Goal: Use online tool/utility: Utilize a website feature to perform a specific function

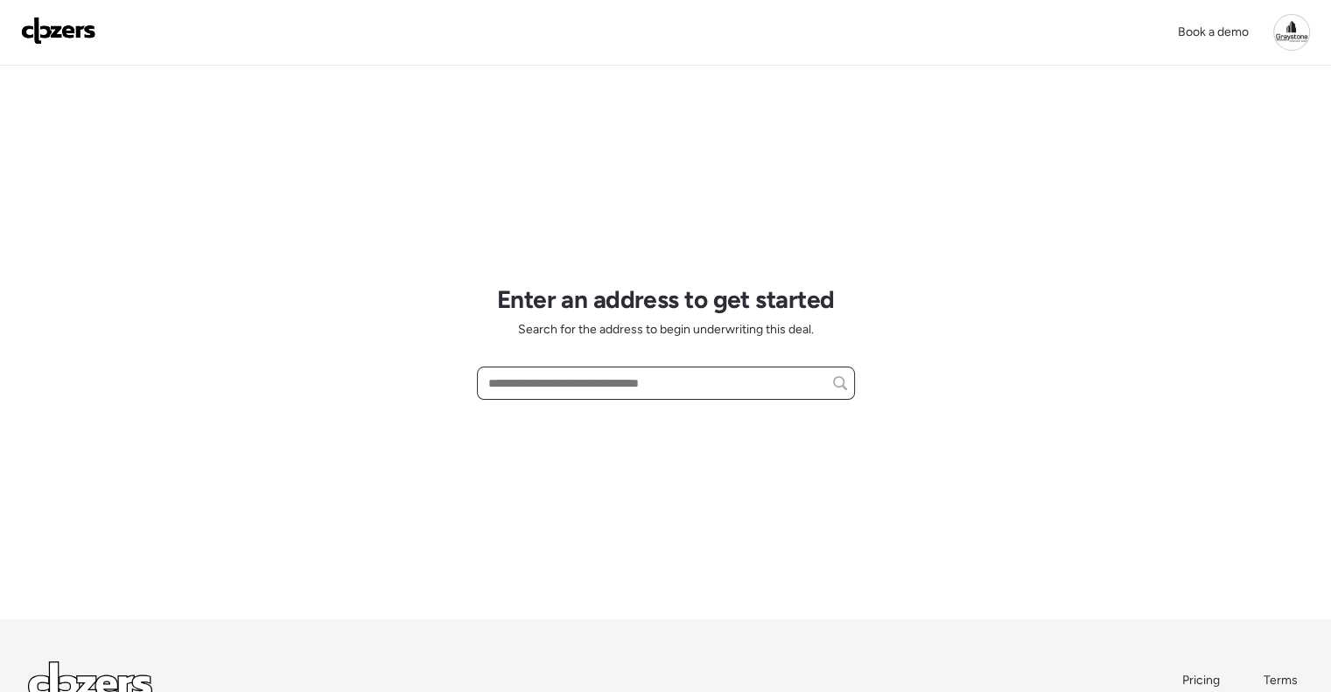
click at [579, 375] on input "text" at bounding box center [666, 383] width 362 height 24
click at [581, 387] on input "text" at bounding box center [666, 383] width 362 height 24
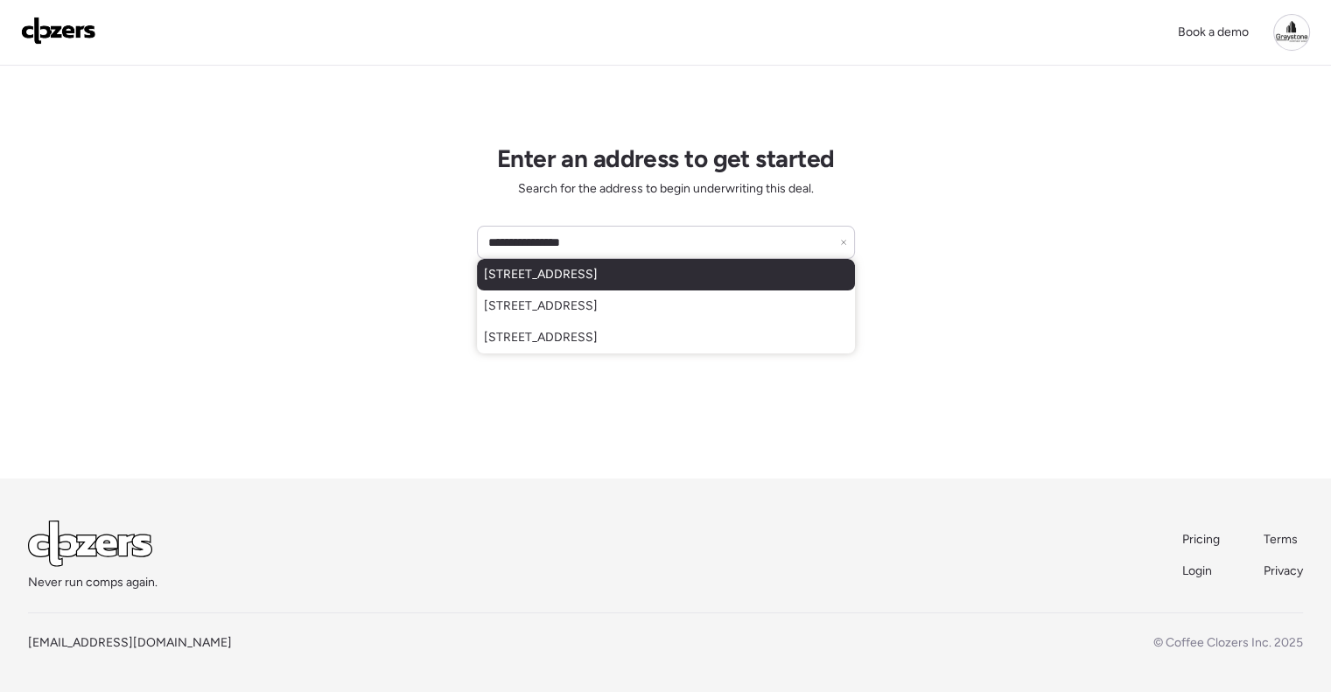
click at [598, 272] on span "[STREET_ADDRESS]" at bounding box center [541, 274] width 114 height 17
type input "**********"
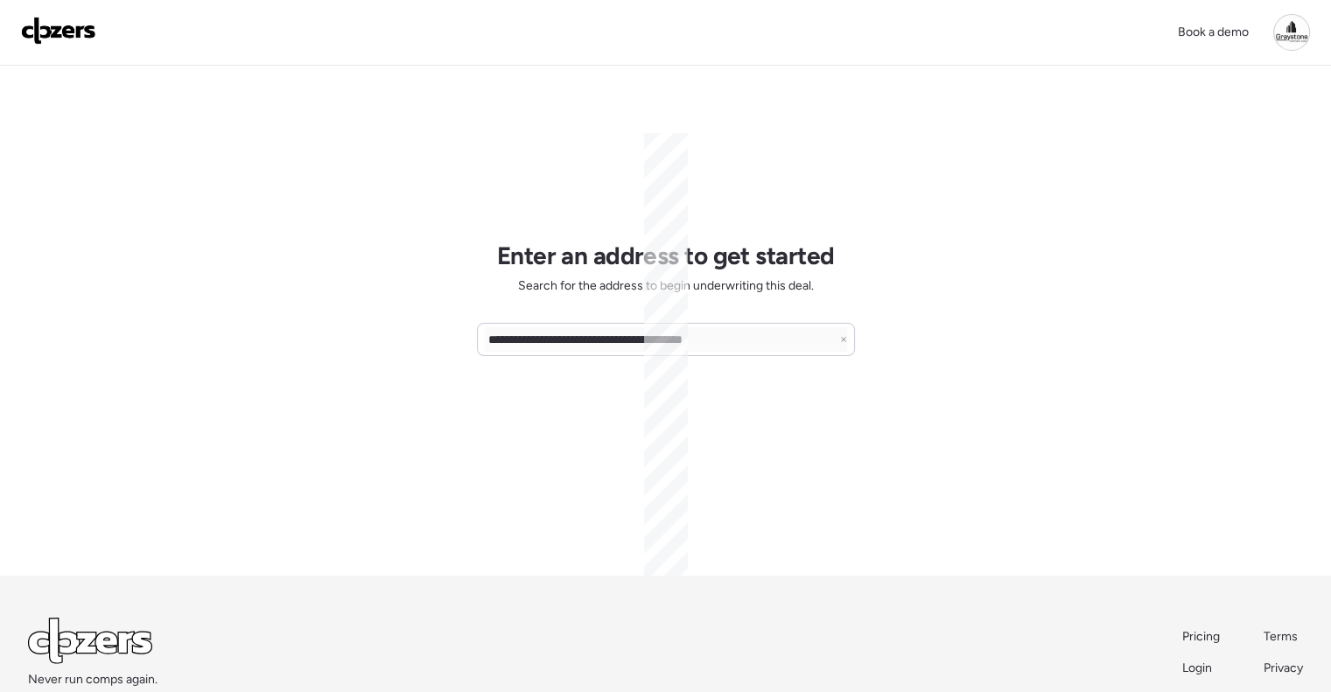
scroll to position [0, 0]
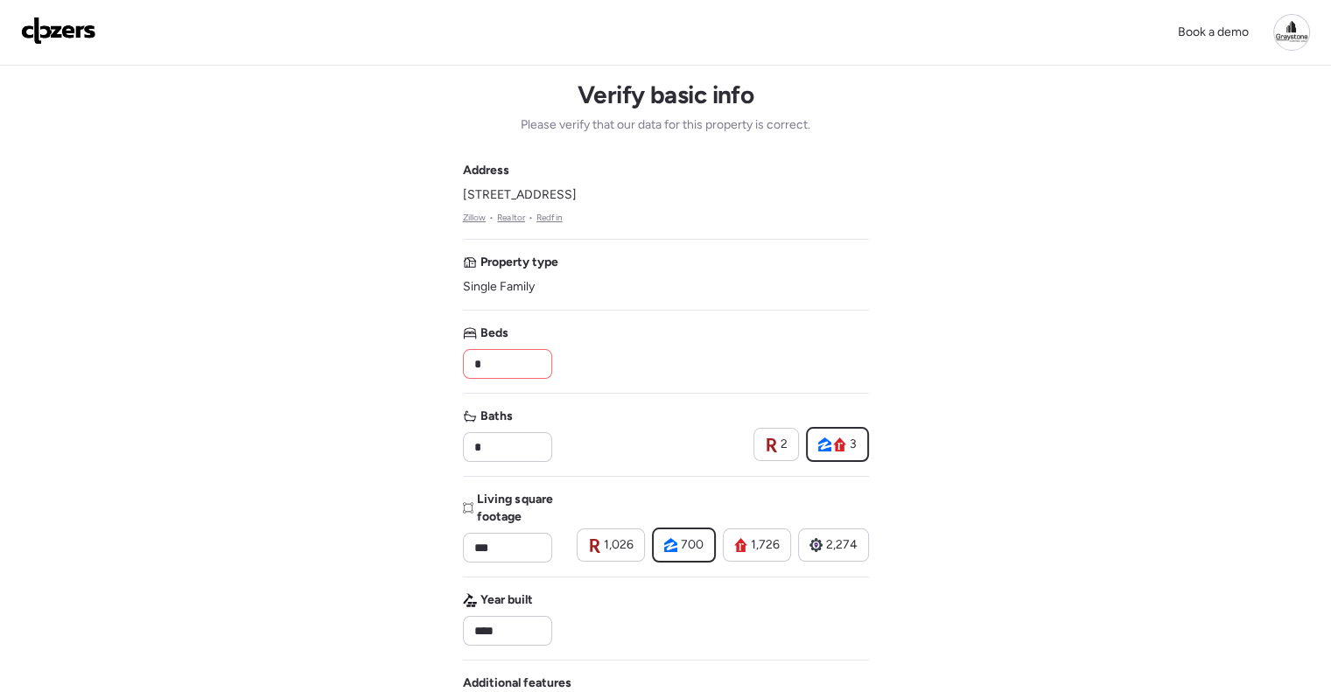
drag, startPoint x: 507, startPoint y: 364, endPoint x: 444, endPoint y: 362, distance: 63.9
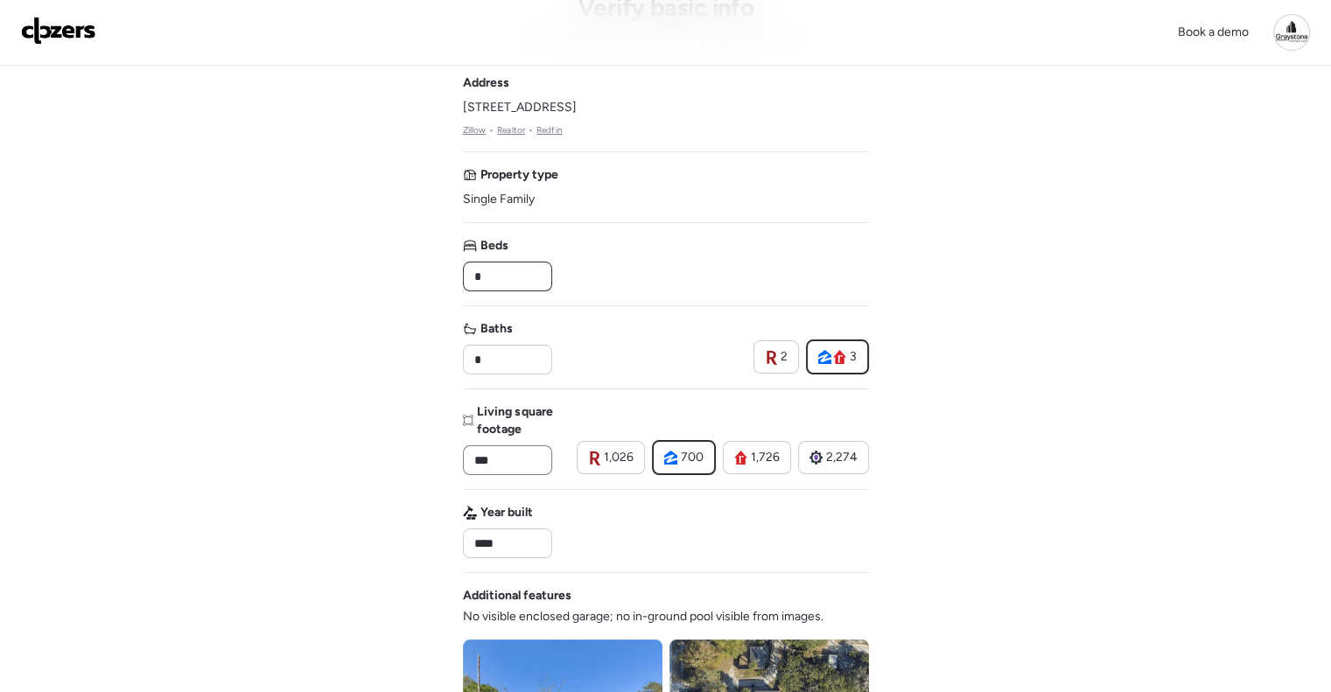
type input "*"
drag, startPoint x: 527, startPoint y: 467, endPoint x: 448, endPoint y: 463, distance: 78.9
click at [448, 463] on div "Book a demo Verify basic info Please verify that our data for this property is …" at bounding box center [665, 661] width 1331 height 1497
click at [759, 458] on span "1,726" at bounding box center [765, 457] width 29 height 17
type input "****"
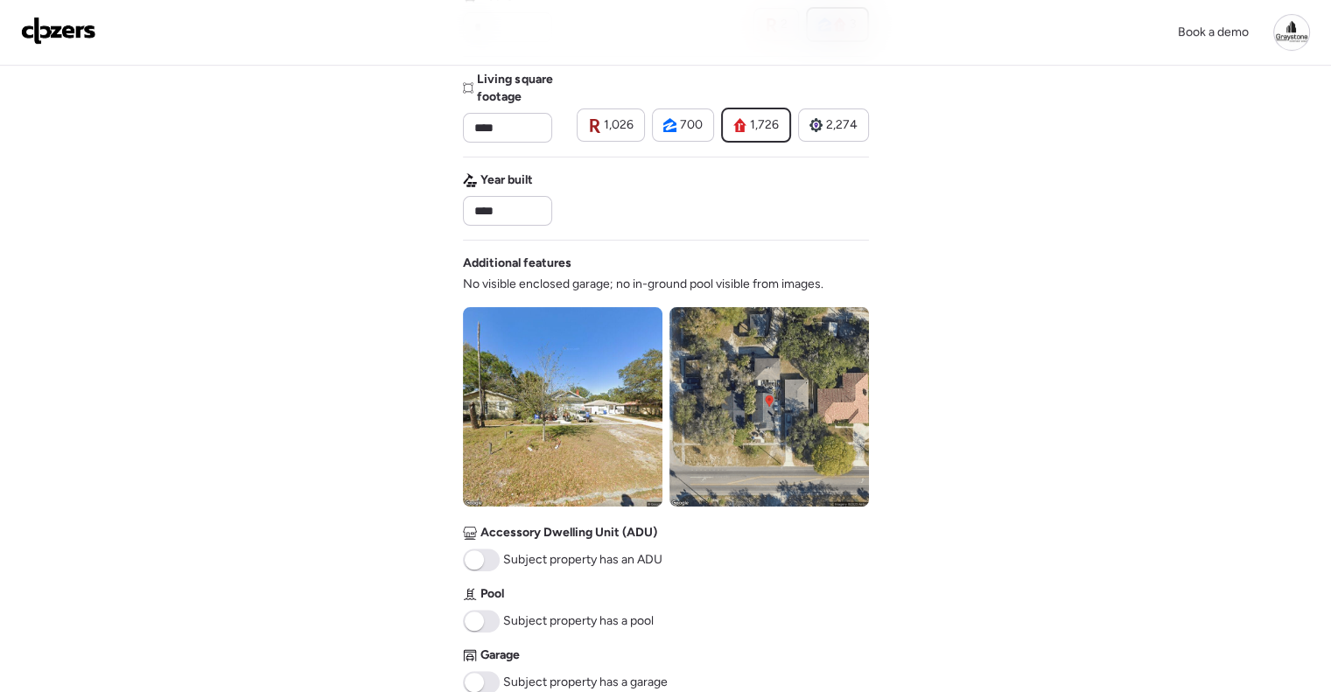
scroll to position [525, 0]
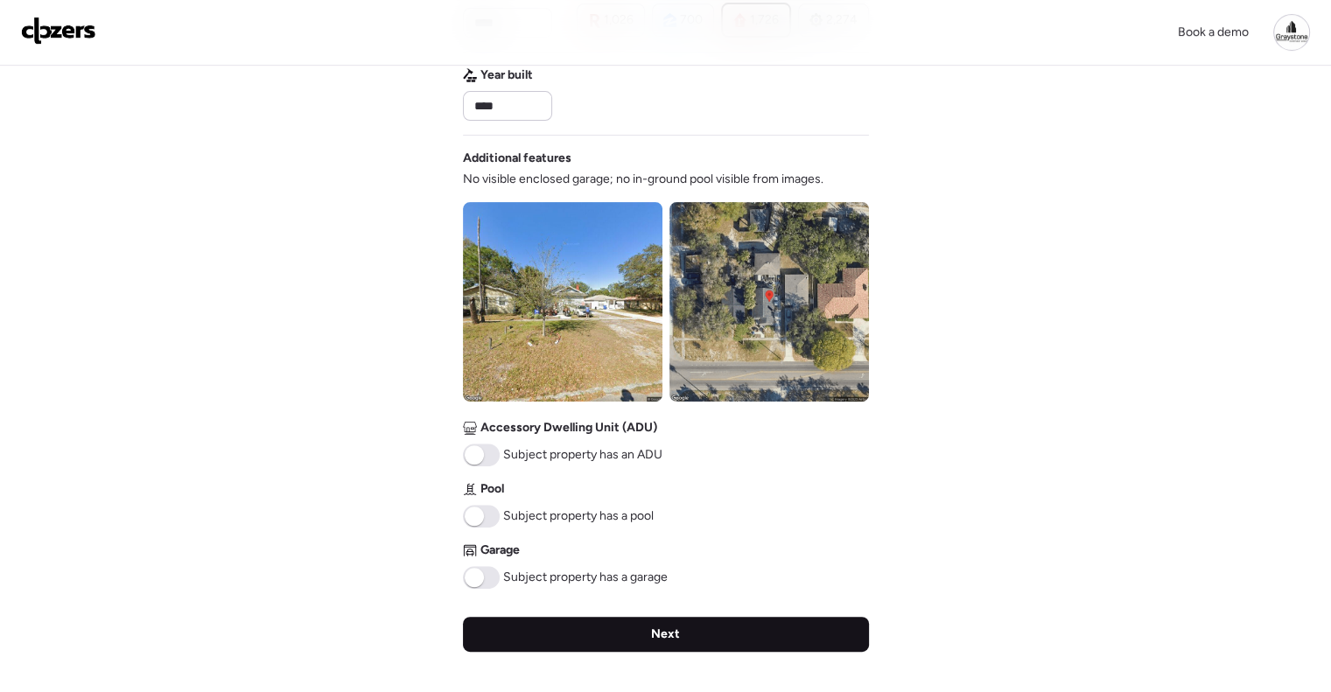
click at [679, 635] on div "Next" at bounding box center [666, 634] width 406 height 35
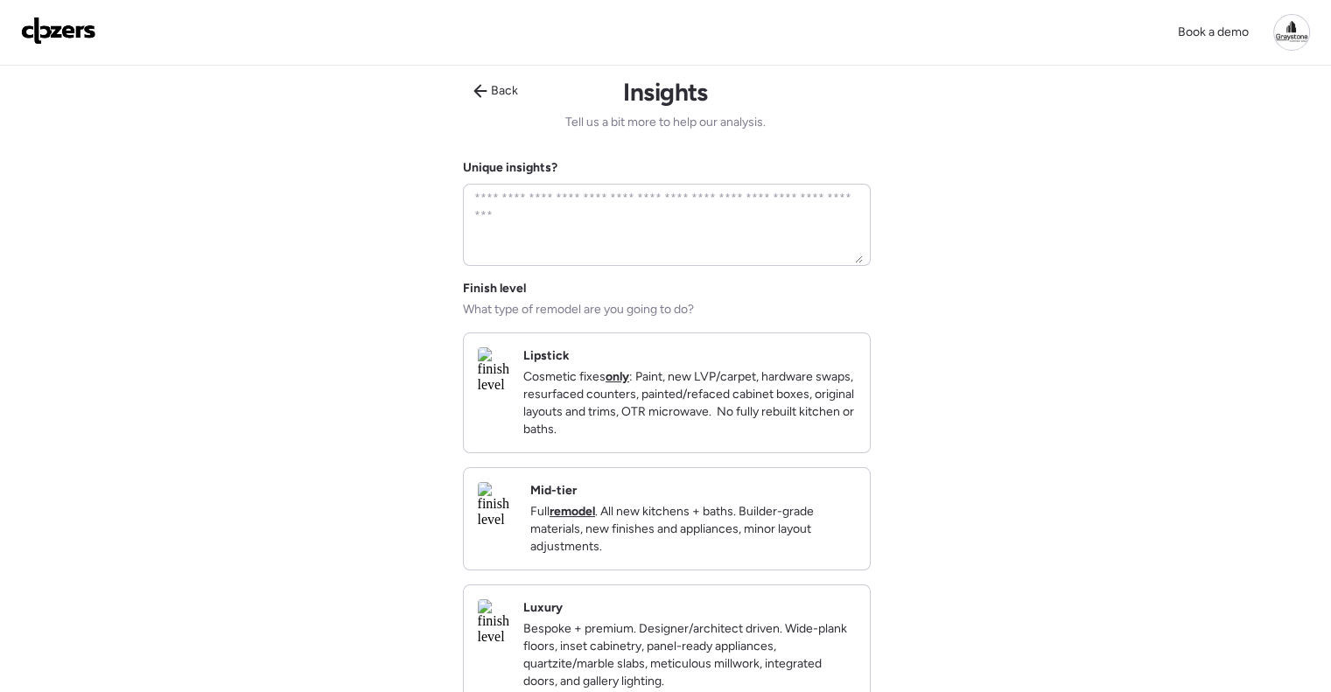
scroll to position [0, 0]
click at [679, 528] on p "Full remodel . All new kitchens + baths. Builder-grade materials, new finishes …" at bounding box center [692, 532] width 325 height 52
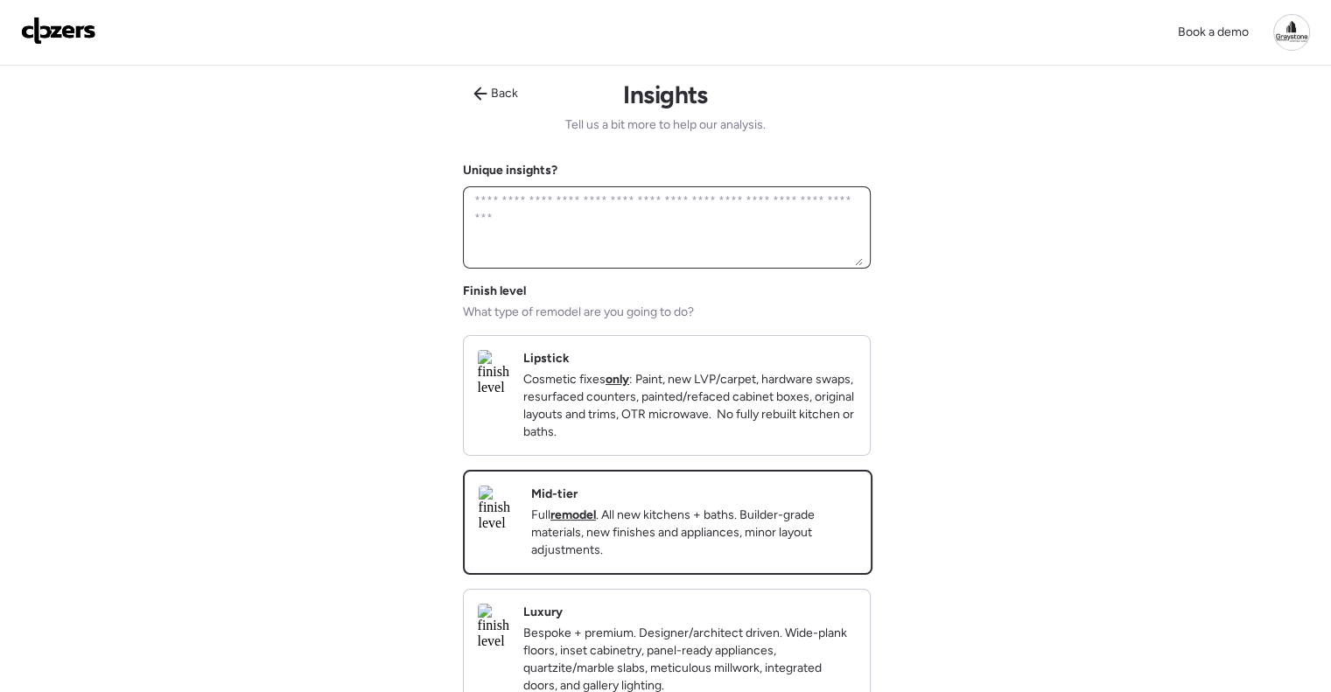
click at [707, 227] on textarea at bounding box center [667, 227] width 392 height 77
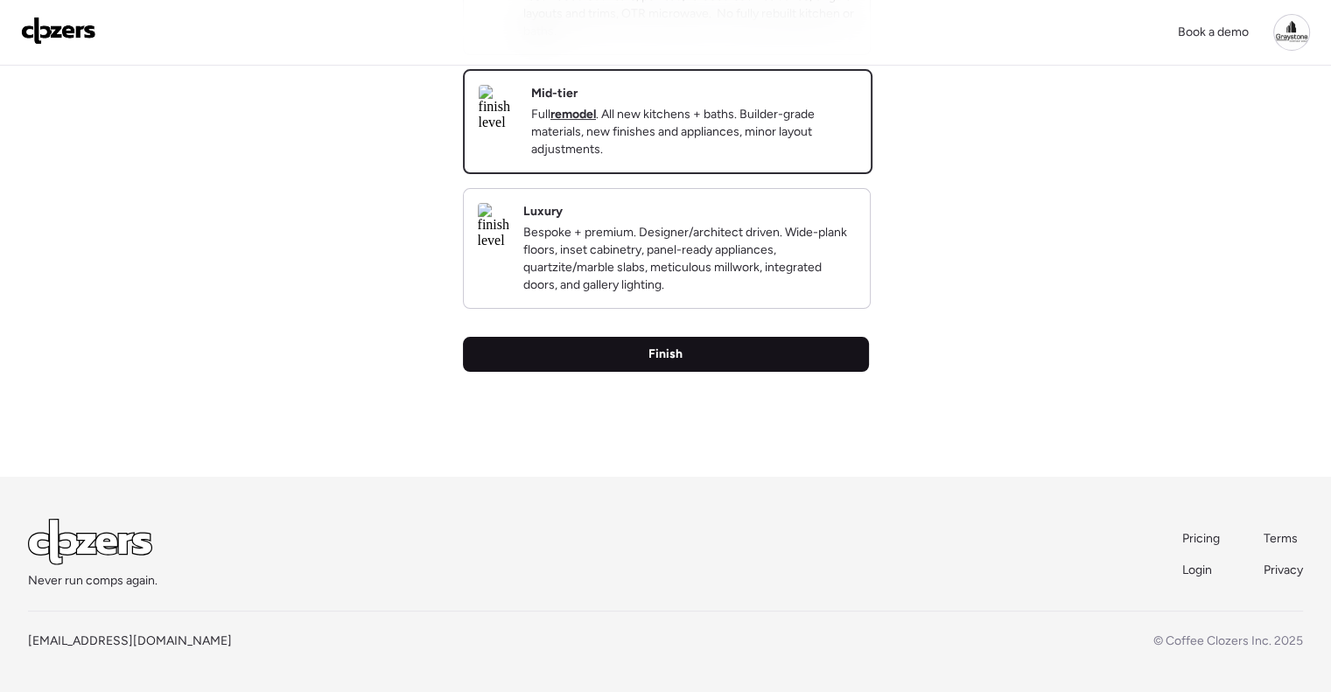
type textarea "**********"
click at [735, 348] on div "Finish" at bounding box center [666, 354] width 406 height 35
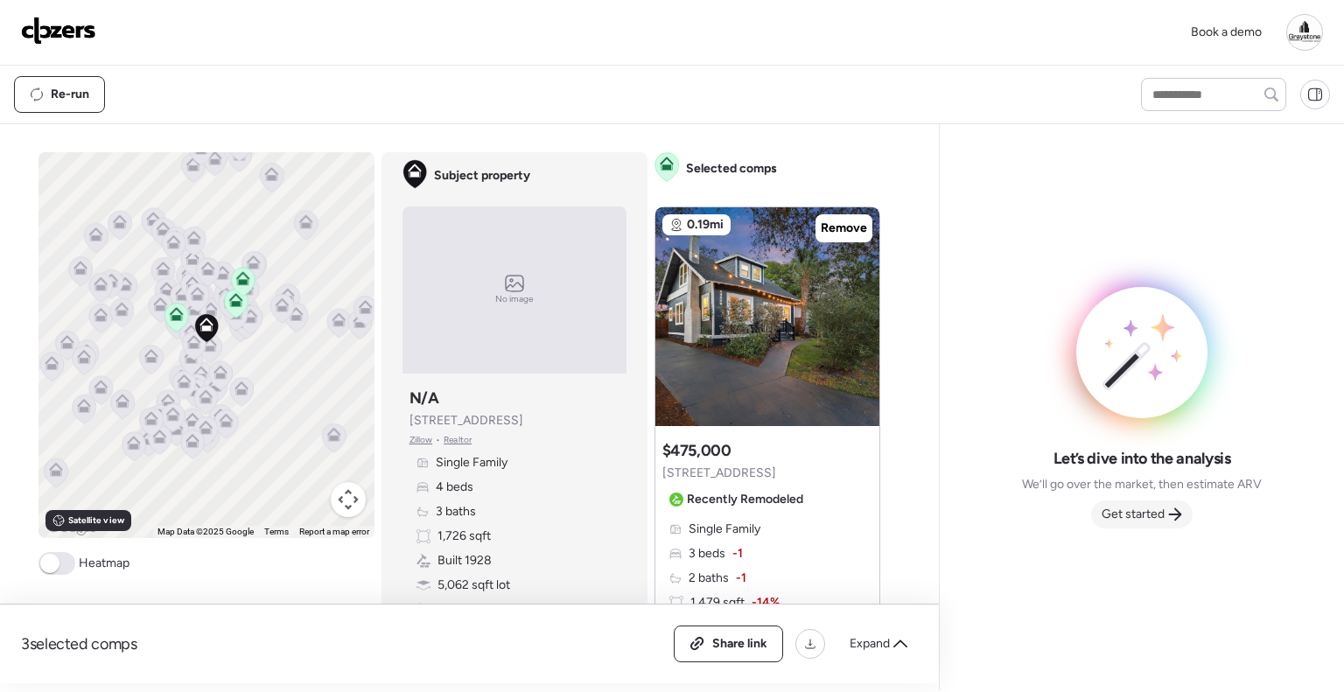
click at [1131, 510] on span "Get started" at bounding box center [1132, 514] width 63 height 17
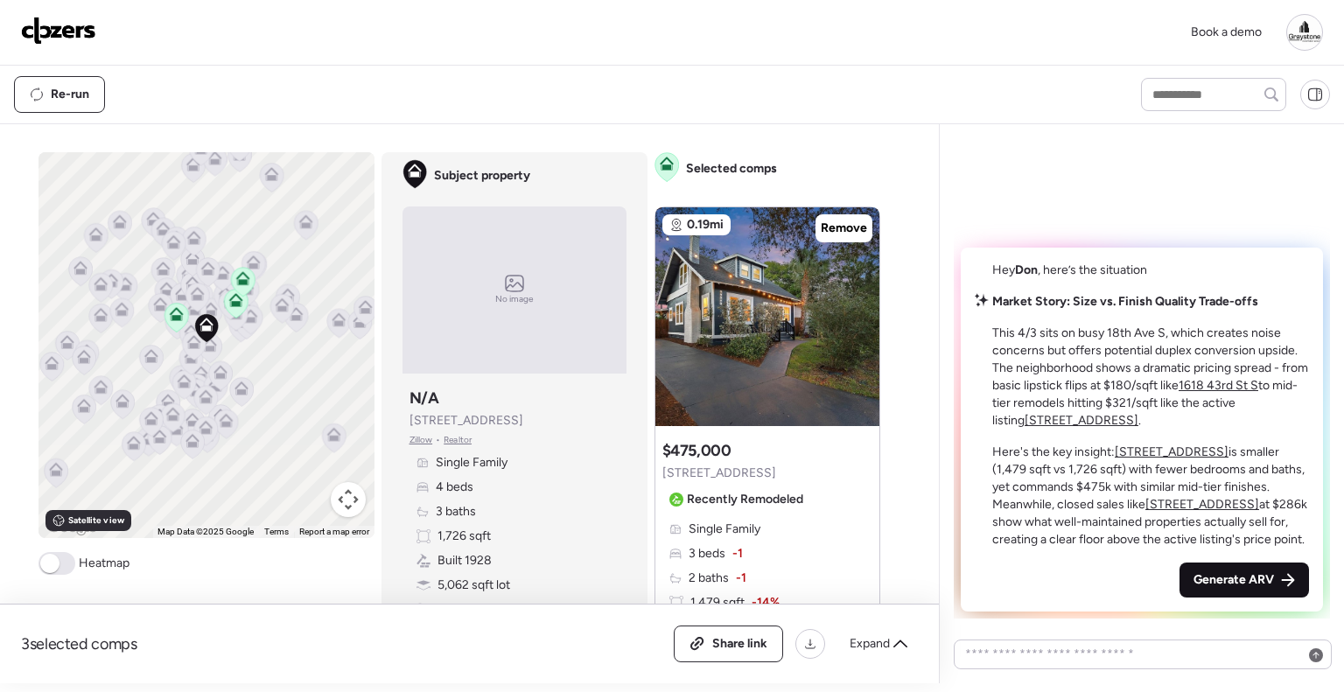
click at [1226, 563] on div "Generate ARV" at bounding box center [1243, 580] width 129 height 35
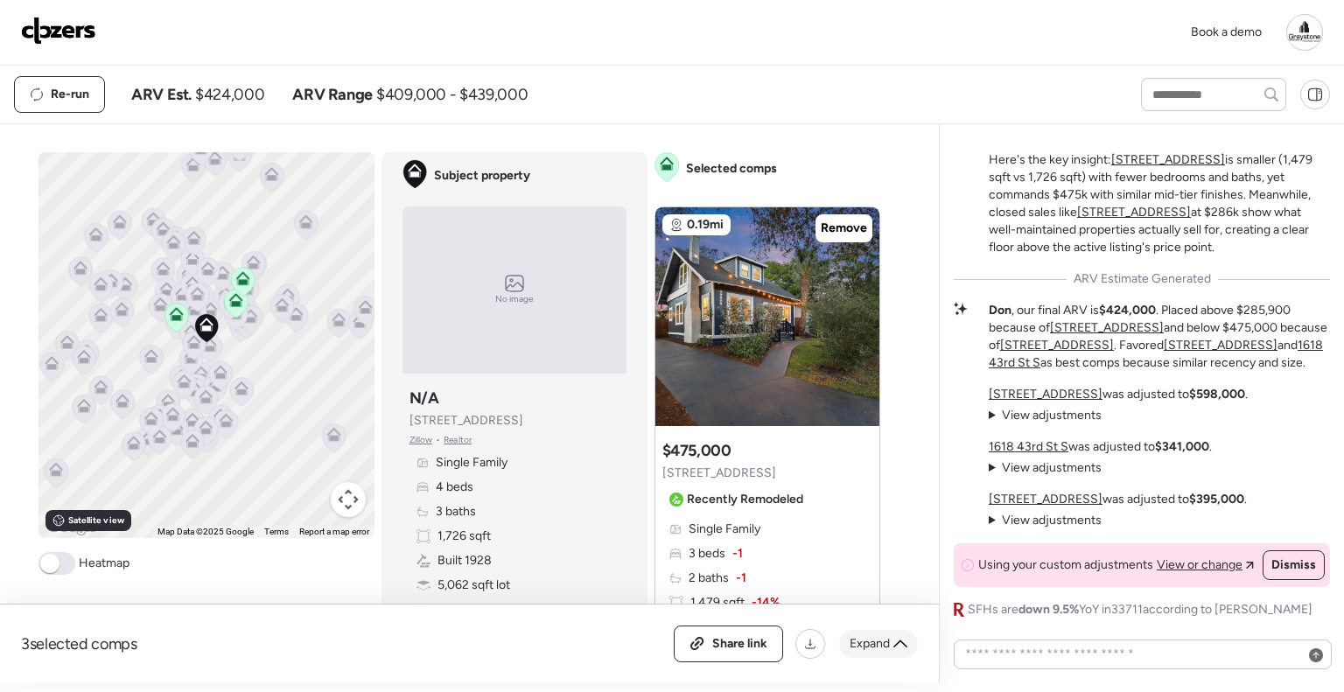
click at [883, 646] on span "Expand" at bounding box center [870, 643] width 40 height 17
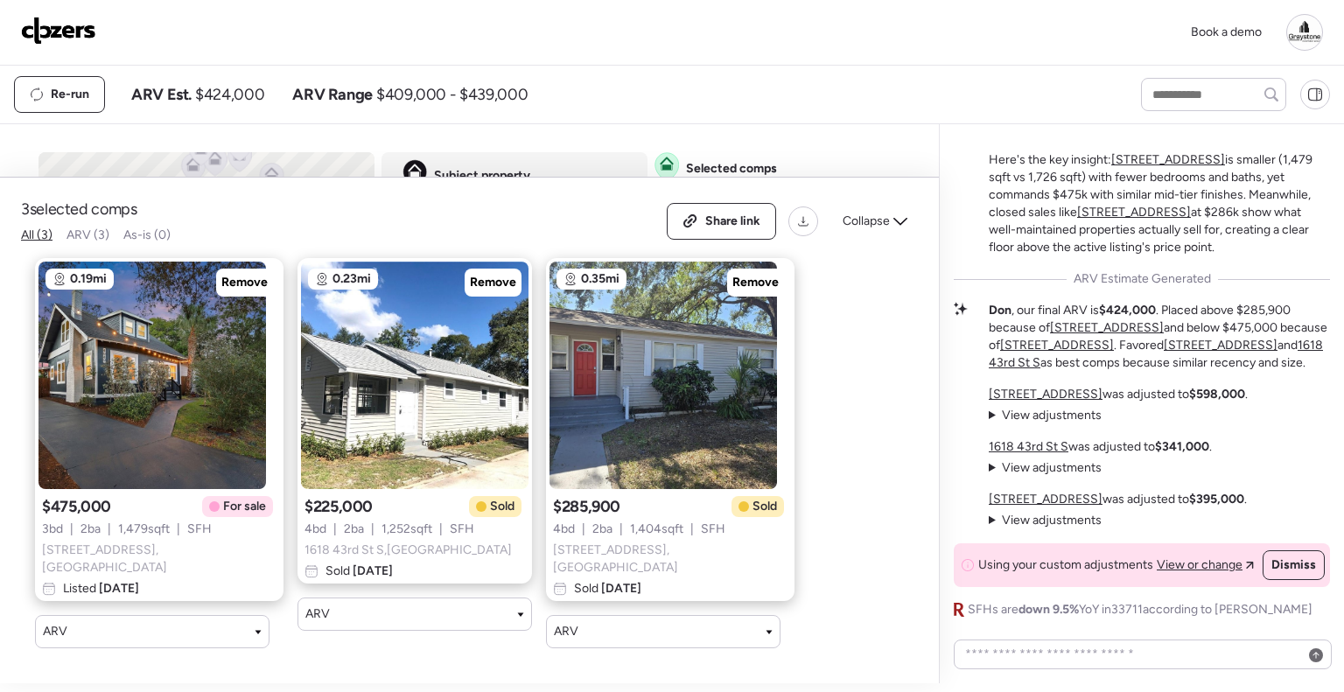
click at [816, 402] on div "0.19mi Remove $475,000 For sale 3 bd | 2 ba | 1,479 sqft | SFH [STREET_ADDRESS]…" at bounding box center [455, 453] width 869 height 418
click at [746, 76] on div "Re-run ARV Est. $424,000 ARV Range $409,000 - $439,000" at bounding box center [561, 94] width 1095 height 37
click at [766, 55] on div "Book a demo" at bounding box center [672, 33] width 1344 height 66
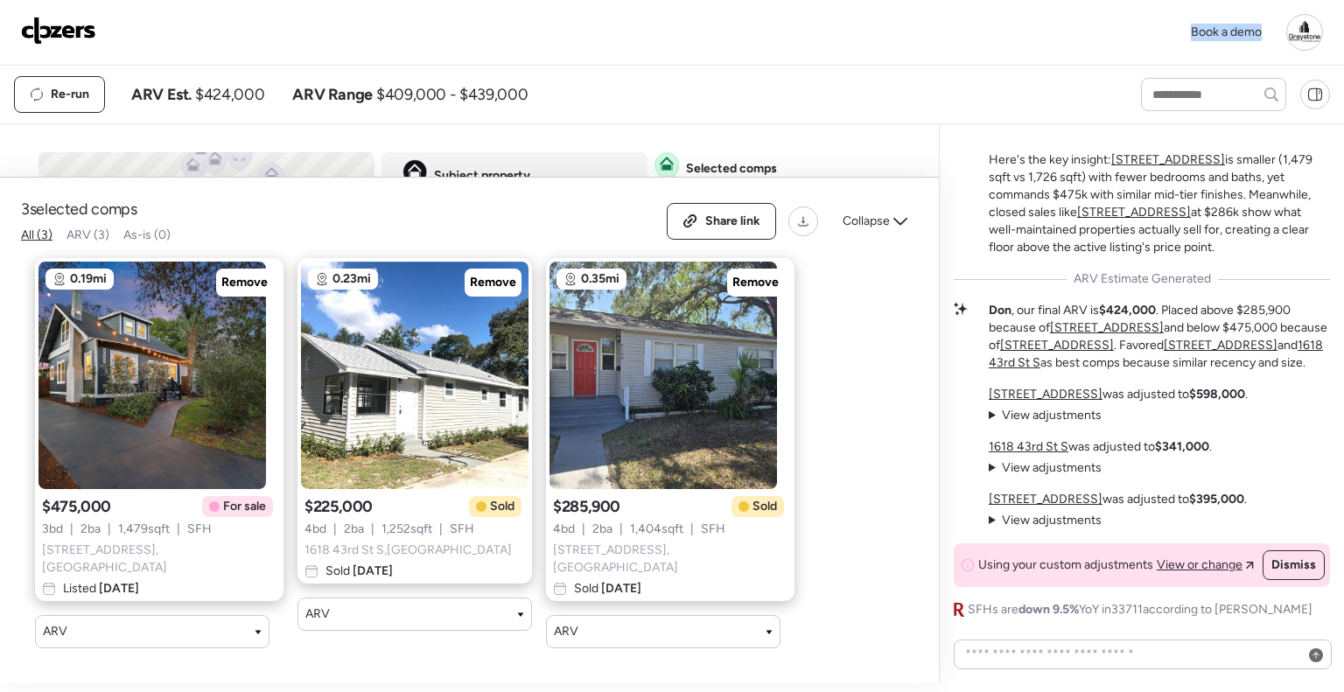
click at [72, 39] on img at bounding box center [58, 31] width 75 height 28
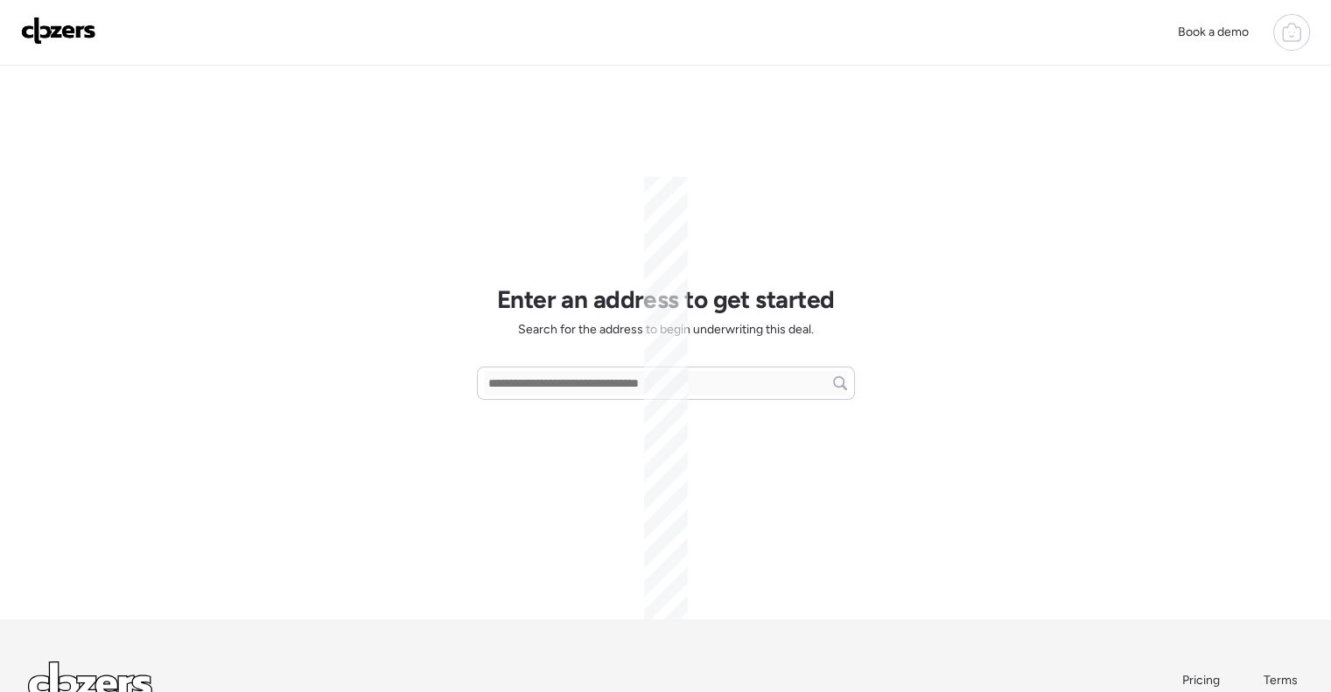
click at [1295, 39] on icon at bounding box center [1291, 32] width 21 height 21
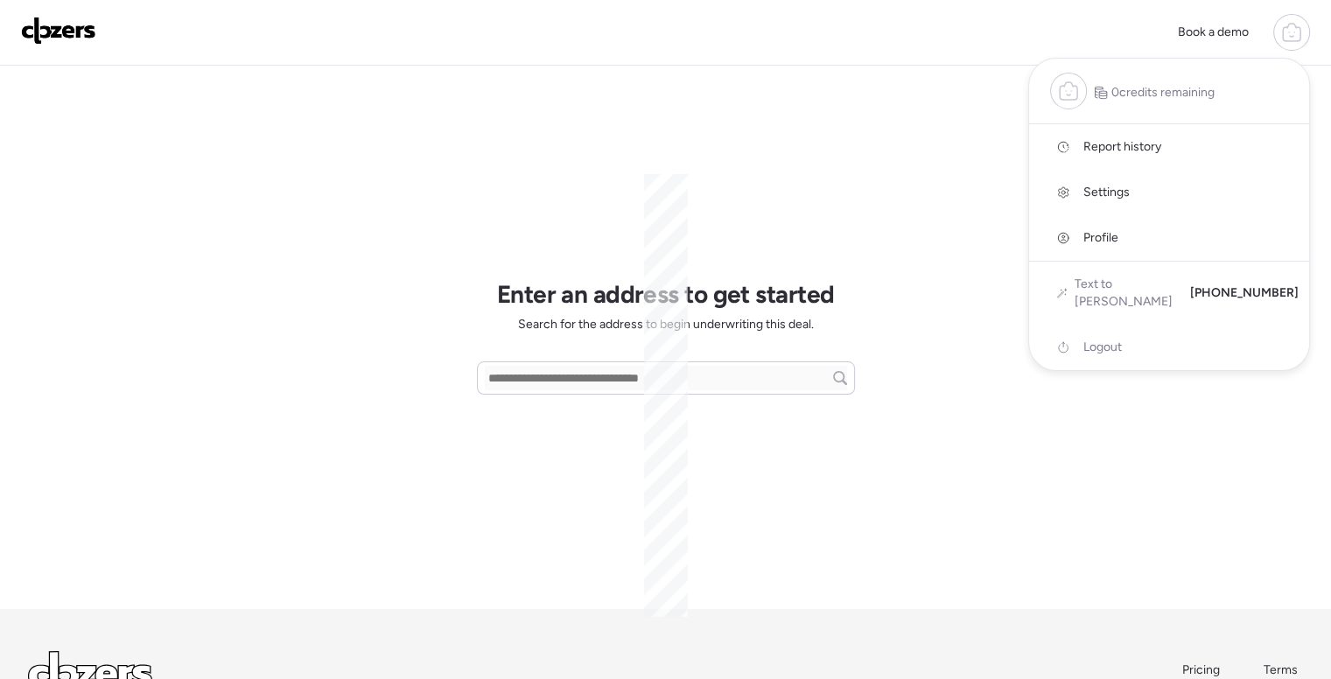
click at [1295, 39] on icon at bounding box center [1291, 32] width 21 height 21
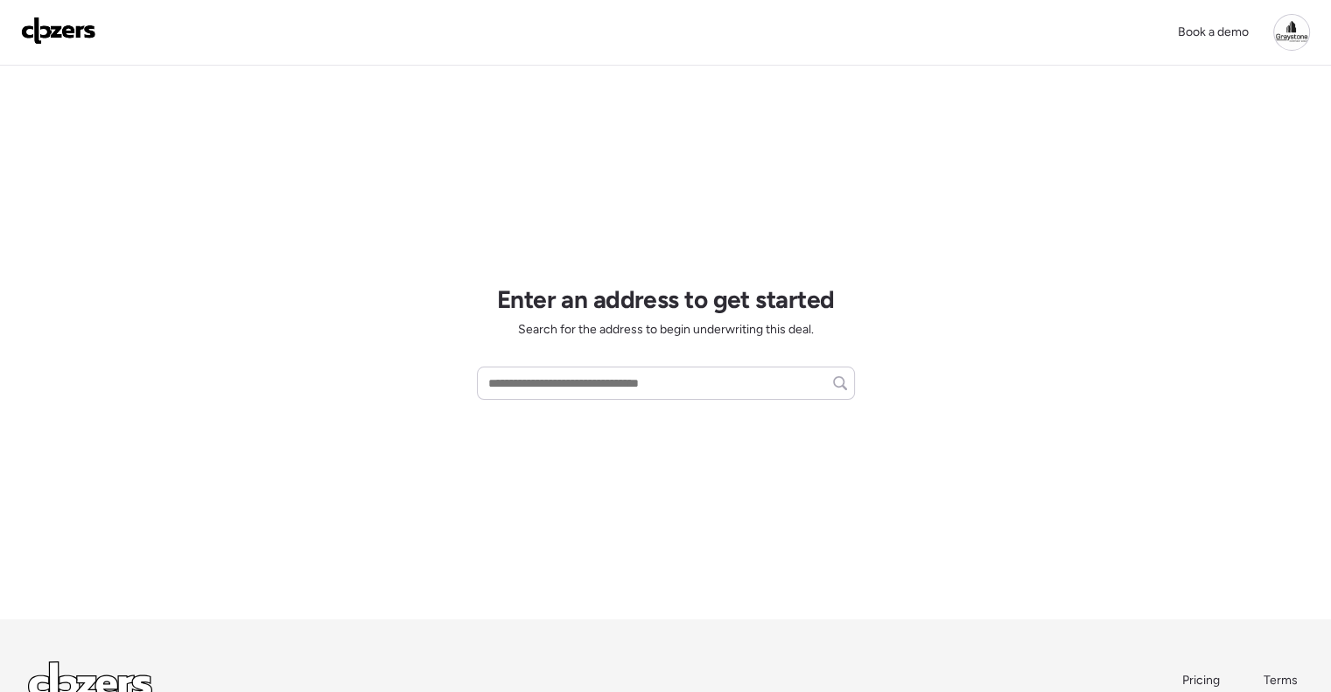
click at [1293, 31] on div at bounding box center [1291, 32] width 37 height 37
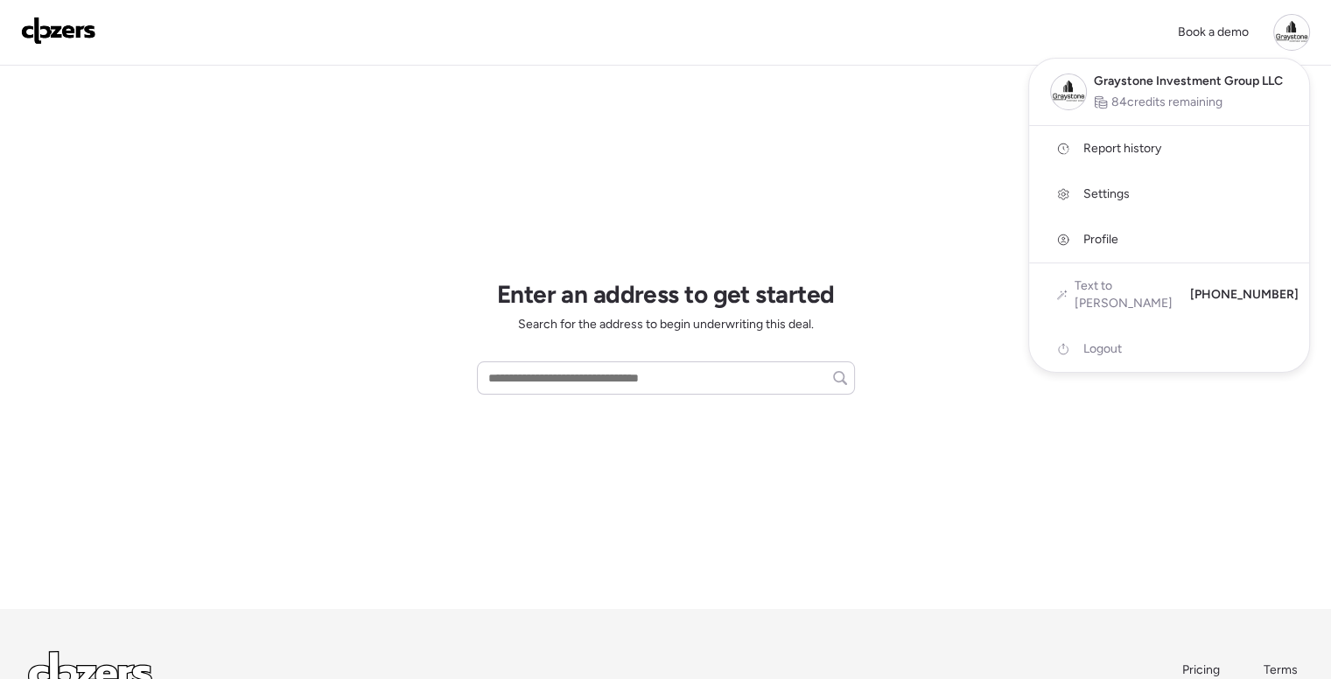
click at [1293, 31] on div at bounding box center [1291, 32] width 37 height 37
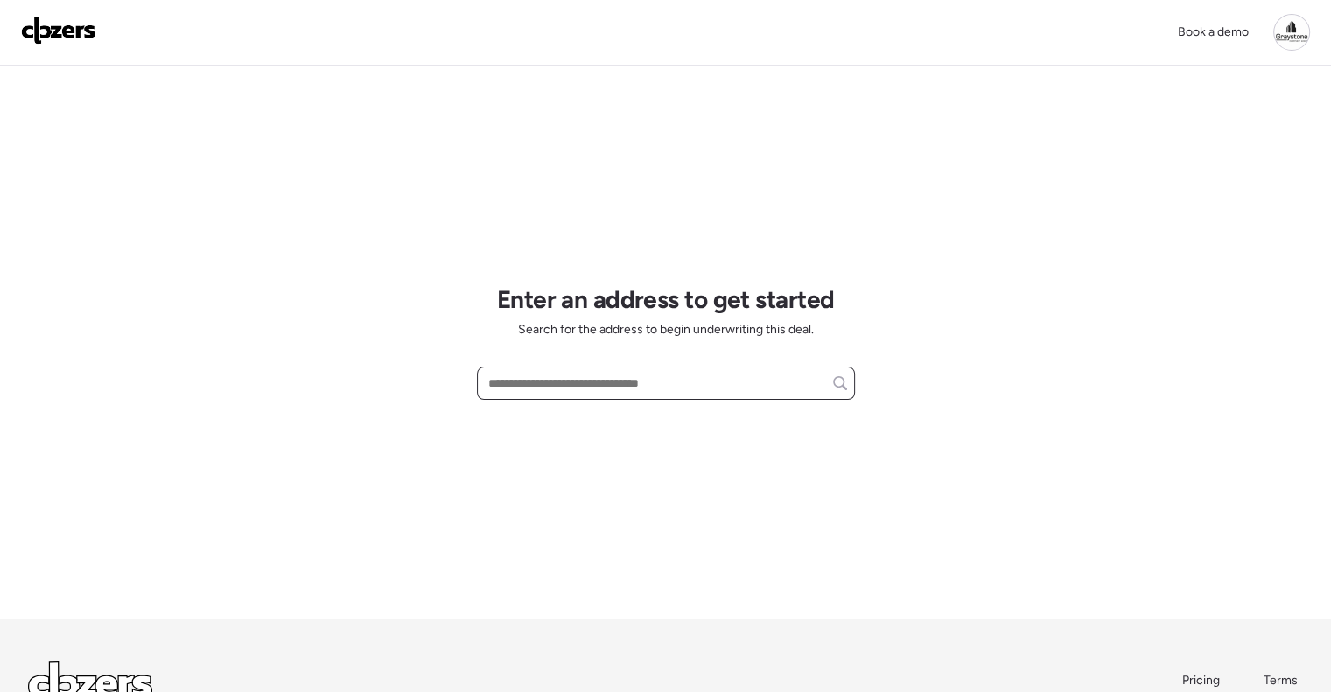
click at [648, 377] on input "text" at bounding box center [666, 383] width 362 height 24
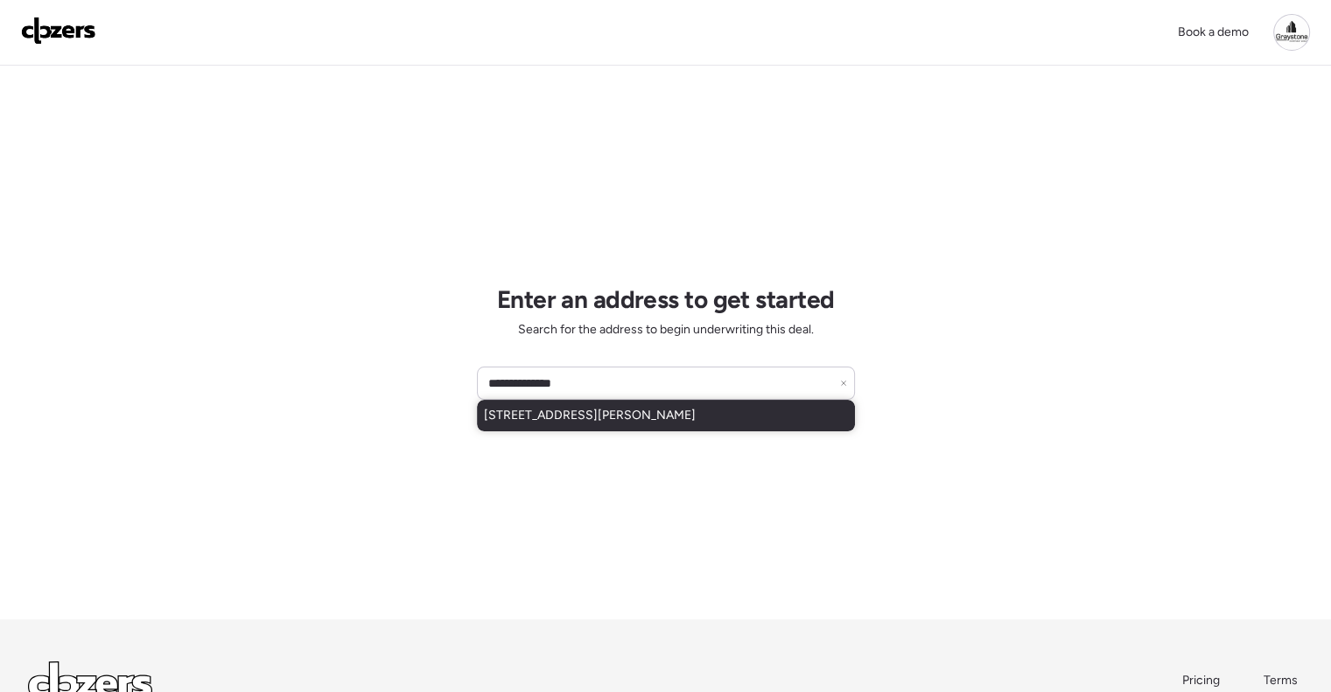
click at [633, 409] on span "[STREET_ADDRESS][PERSON_NAME]" at bounding box center [590, 415] width 212 height 17
type input "**********"
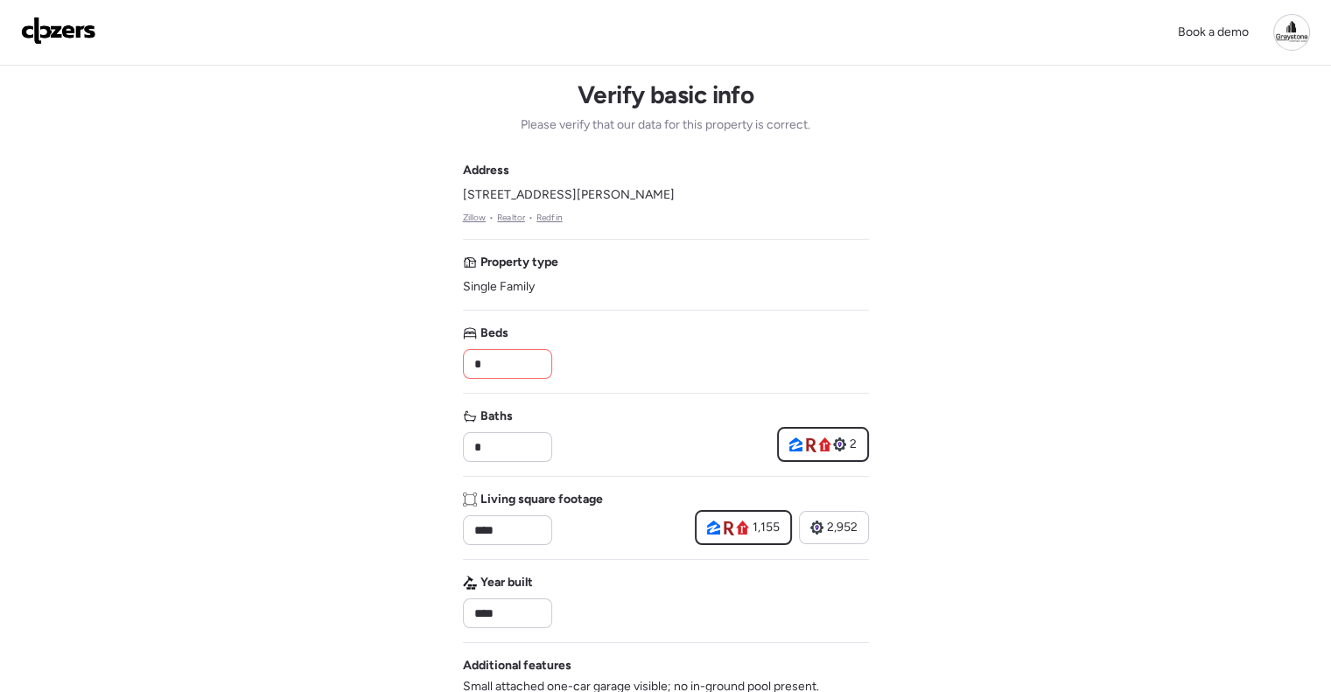
click at [493, 362] on input "*" at bounding box center [507, 364] width 73 height 24
drag, startPoint x: 508, startPoint y: 360, endPoint x: 415, endPoint y: 358, distance: 93.6
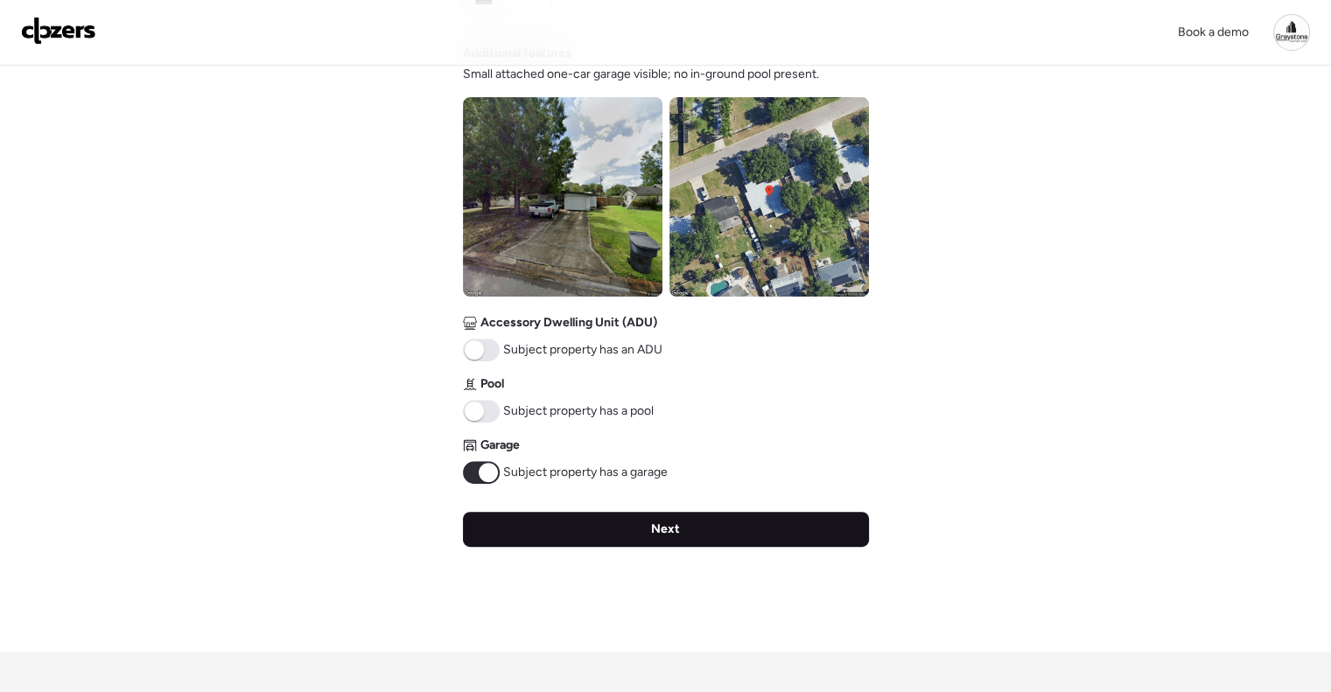
type input "*"
click at [639, 521] on div "Next" at bounding box center [666, 529] width 406 height 35
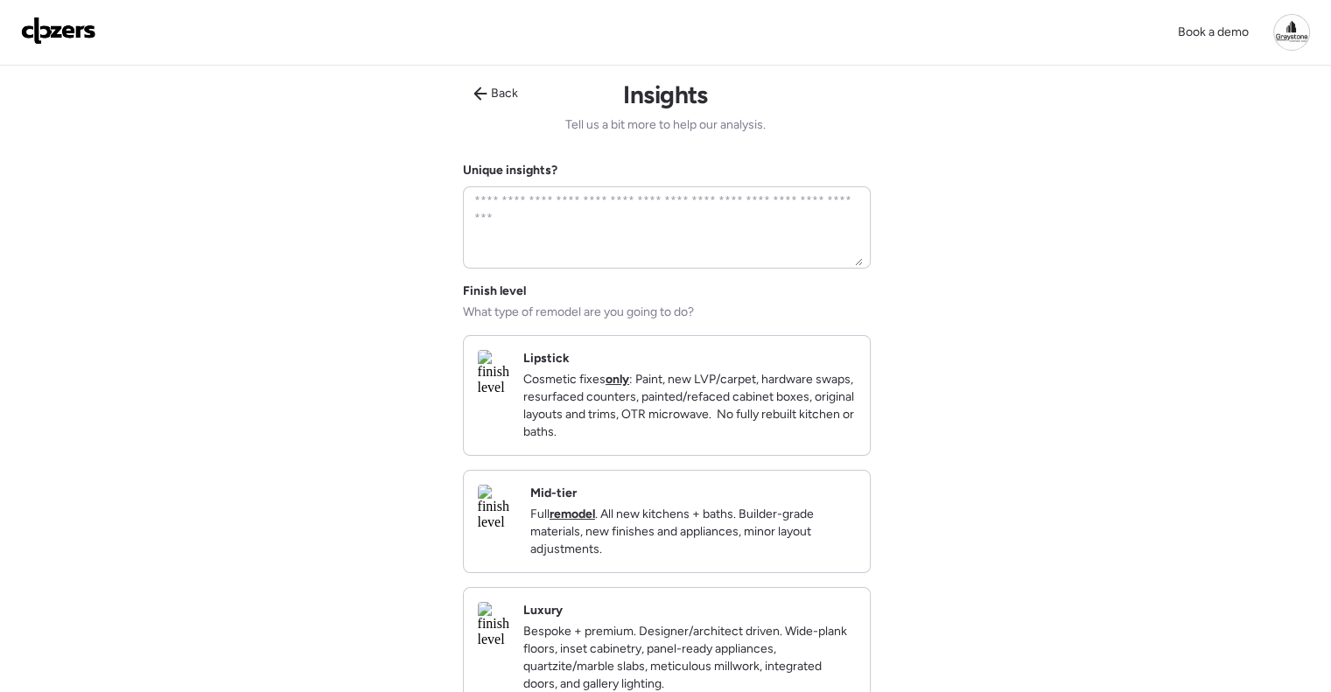
click at [717, 521] on p "Full remodel . All new kitchens + baths. Builder-grade materials, new finishes …" at bounding box center [692, 532] width 325 height 52
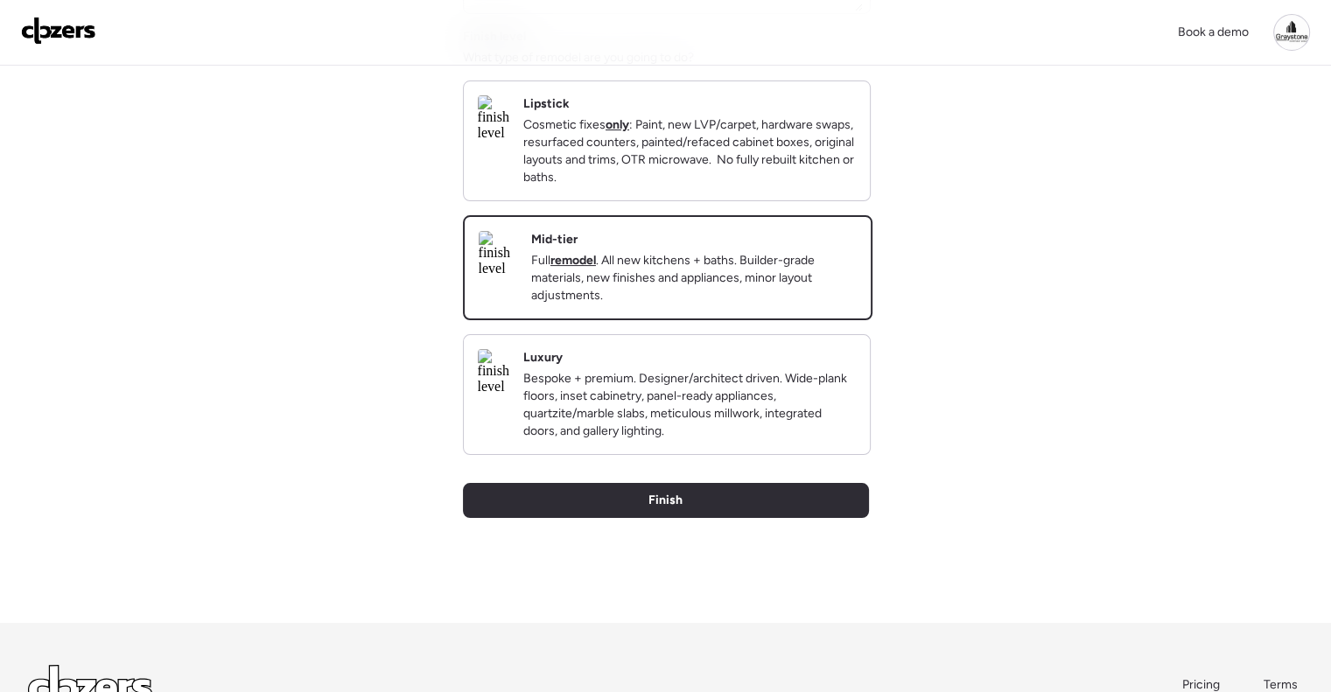
scroll to position [427, 0]
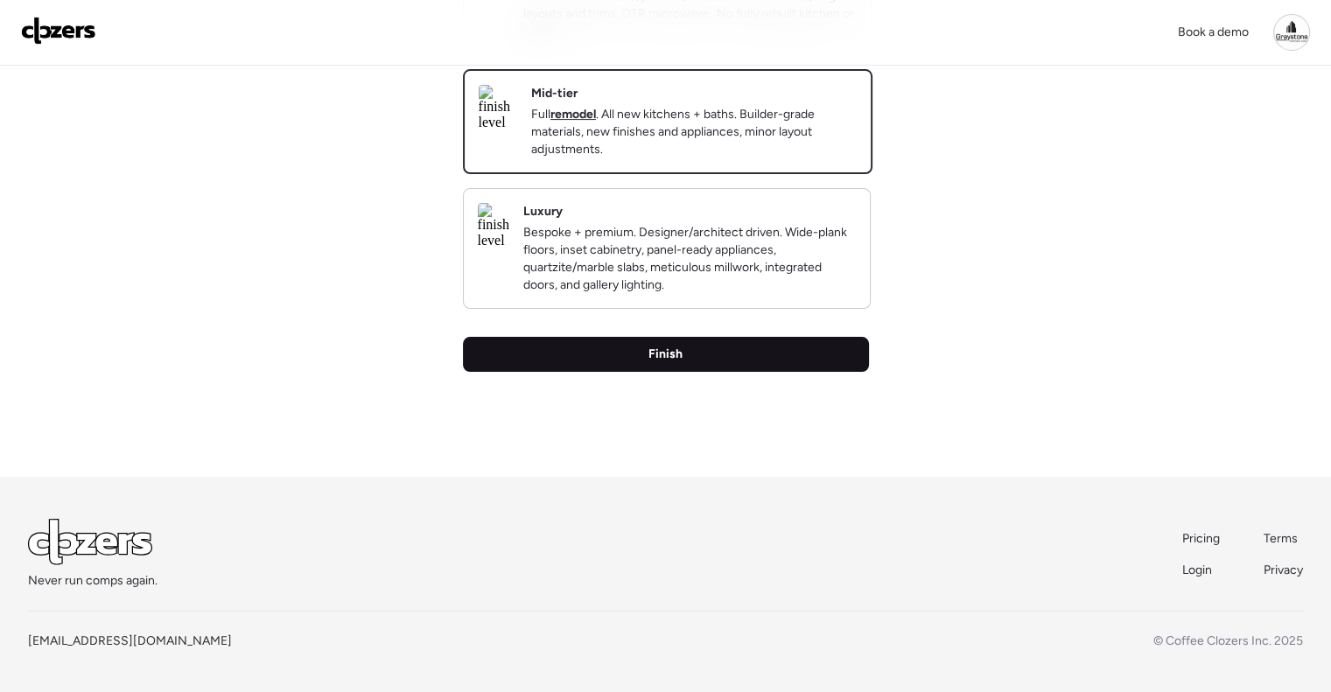
click at [686, 369] on div "Finish" at bounding box center [666, 354] width 406 height 35
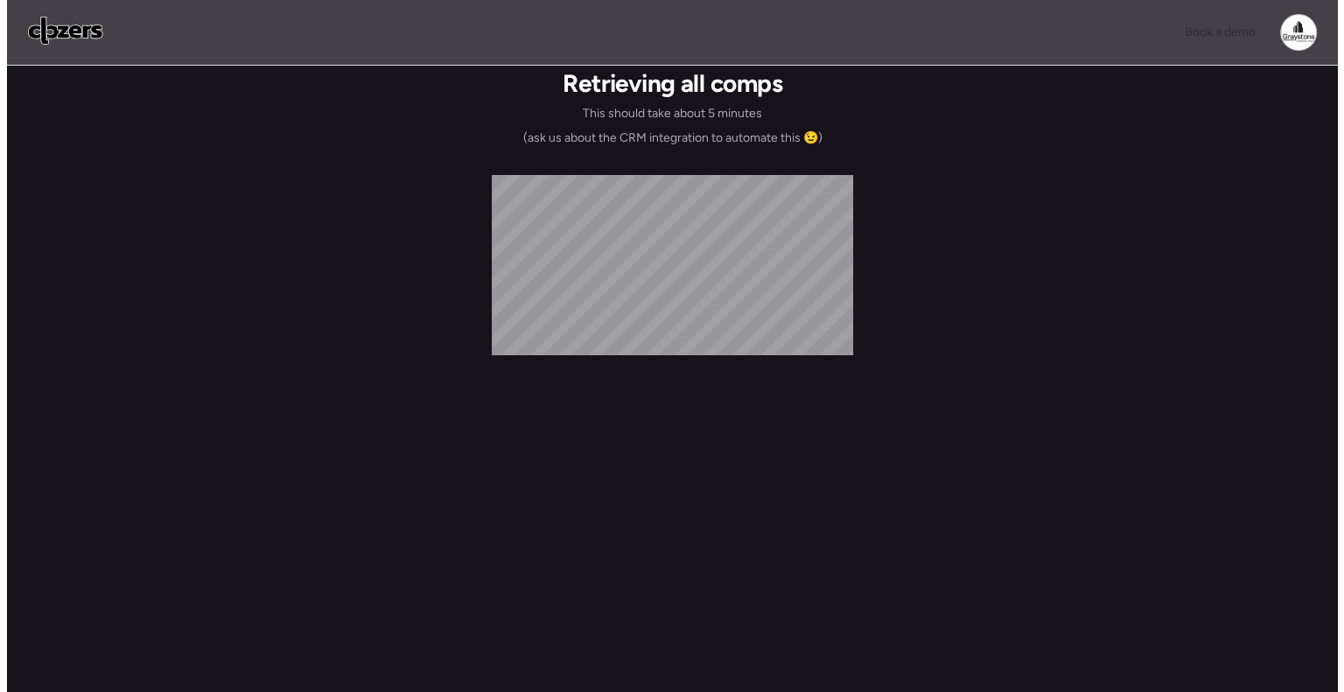
scroll to position [0, 0]
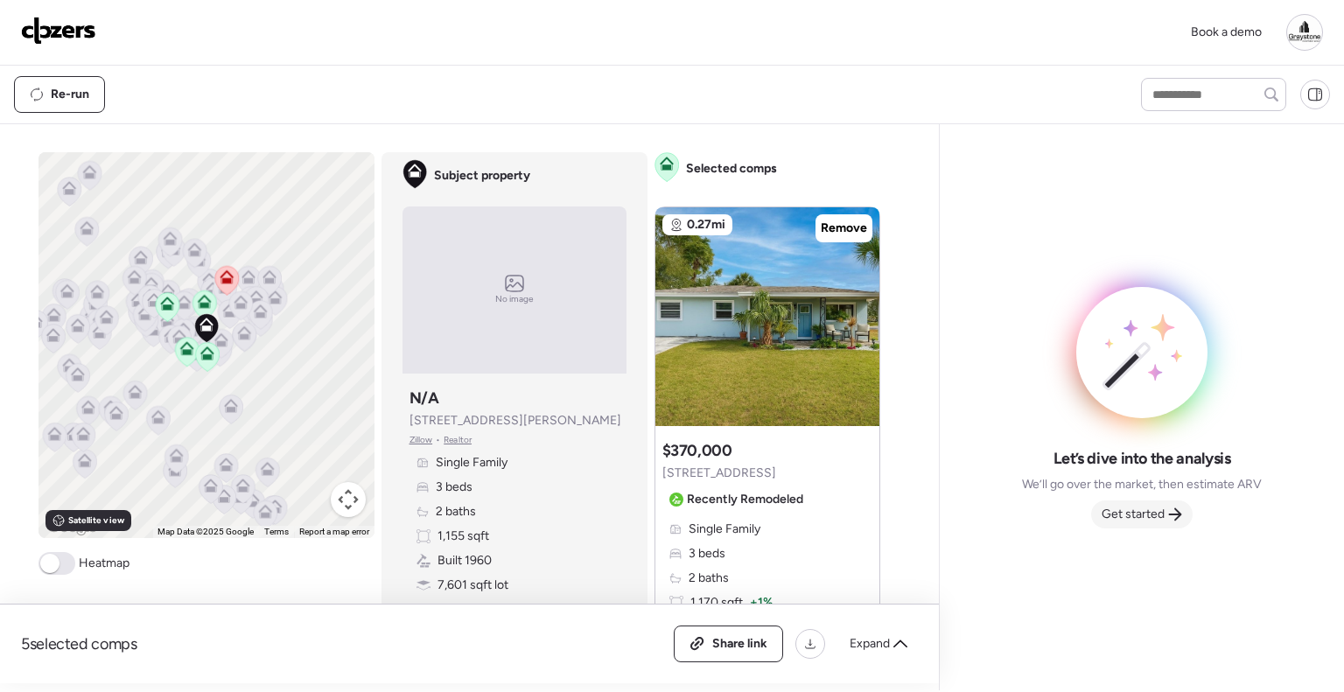
click at [1141, 512] on span "Get started" at bounding box center [1132, 514] width 63 height 17
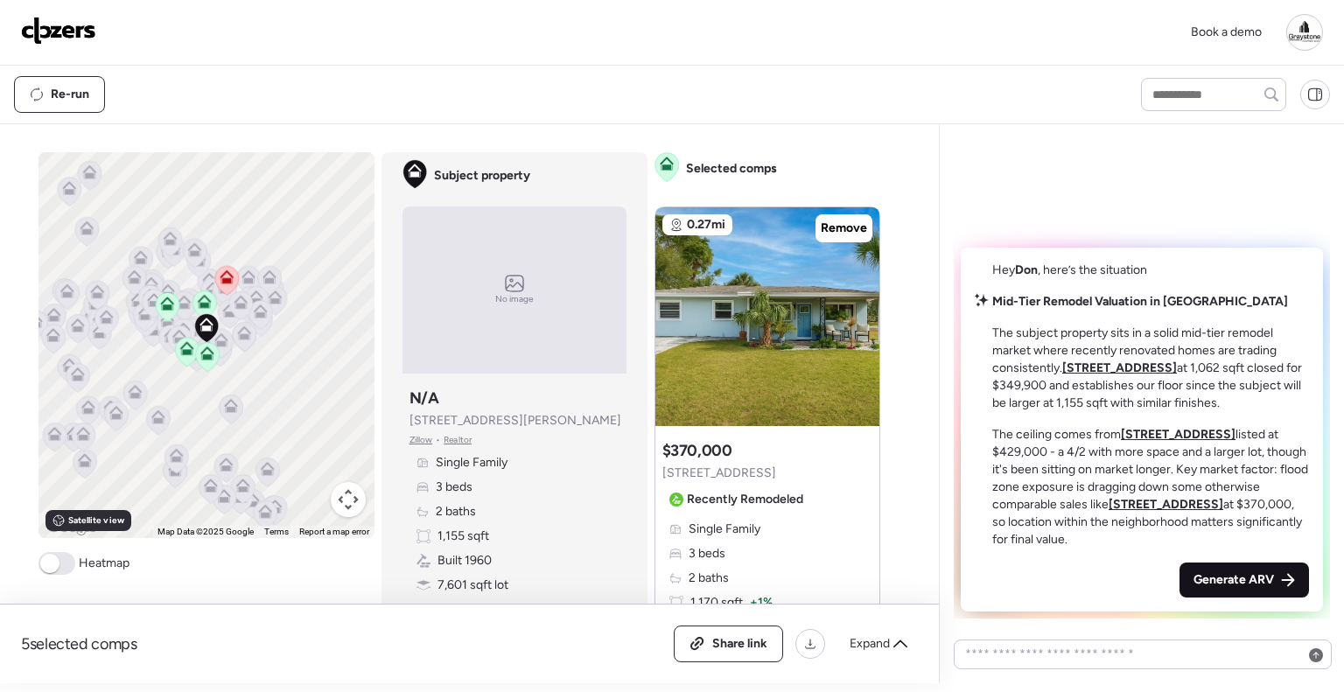
click at [1212, 573] on span "Generate ARV" at bounding box center [1233, 579] width 80 height 17
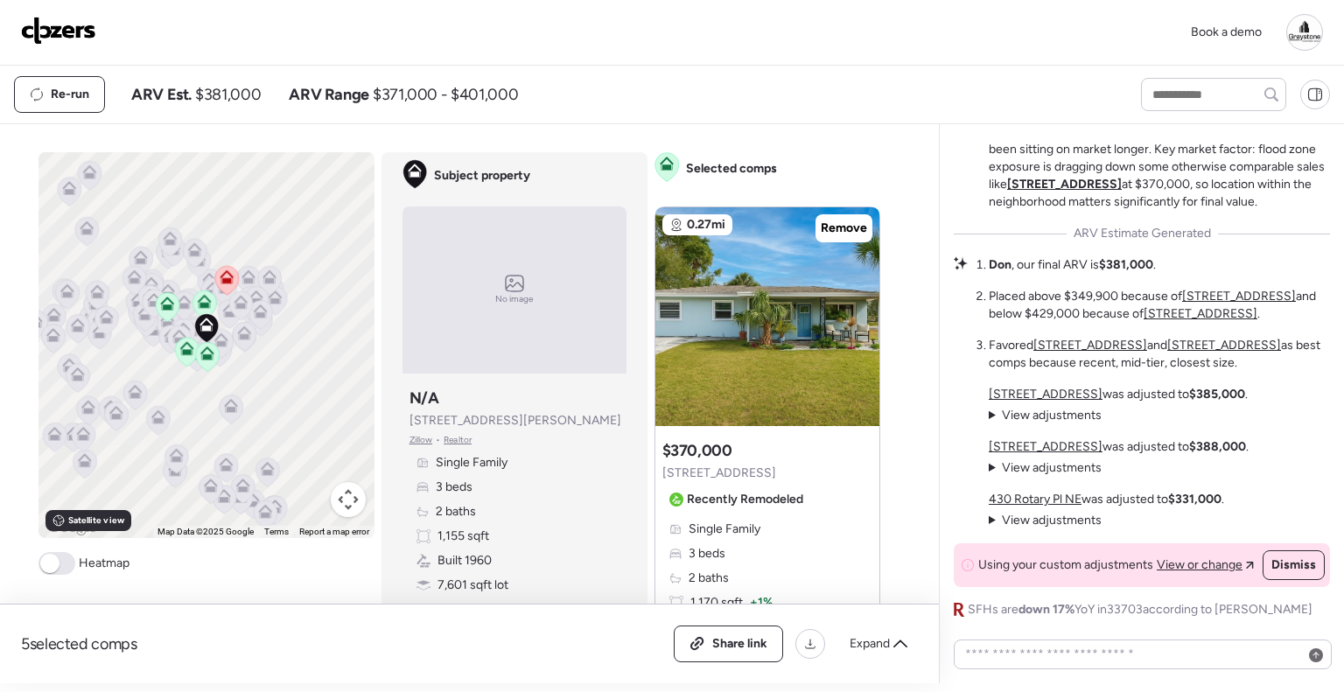
click at [740, 51] on div "Book a demo" at bounding box center [672, 33] width 1344 height 66
